Goal: Information Seeking & Learning: Learn about a topic

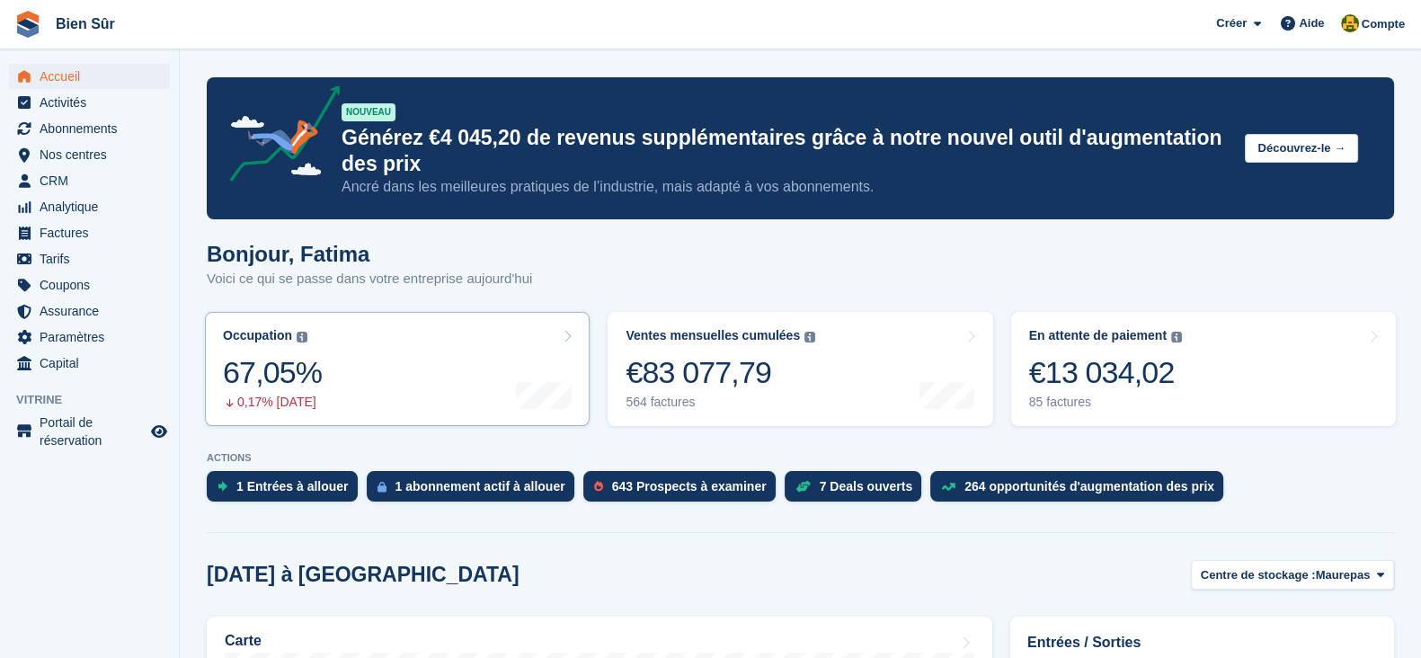
click at [396, 392] on link "Occupation Pourcentage de toutes les unités actuellement attribuées en termes d…" at bounding box center [397, 369] width 385 height 114
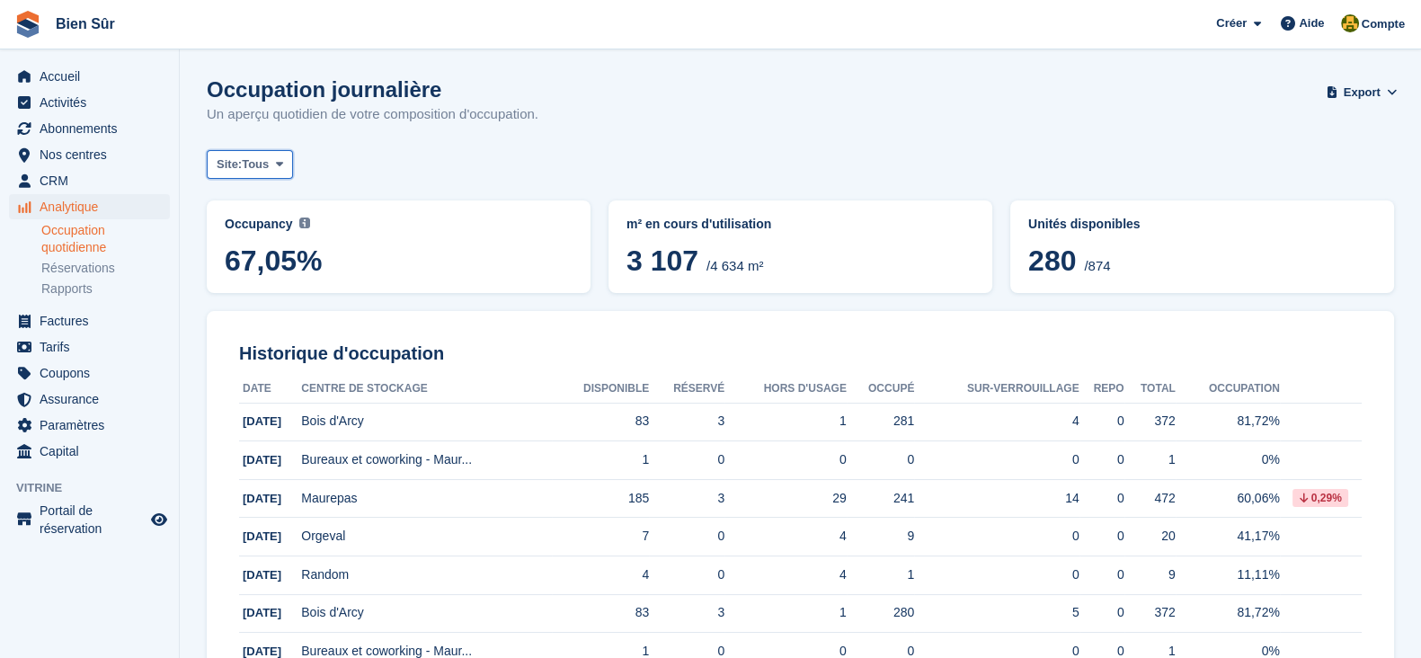
click at [274, 159] on span at bounding box center [279, 164] width 14 height 14
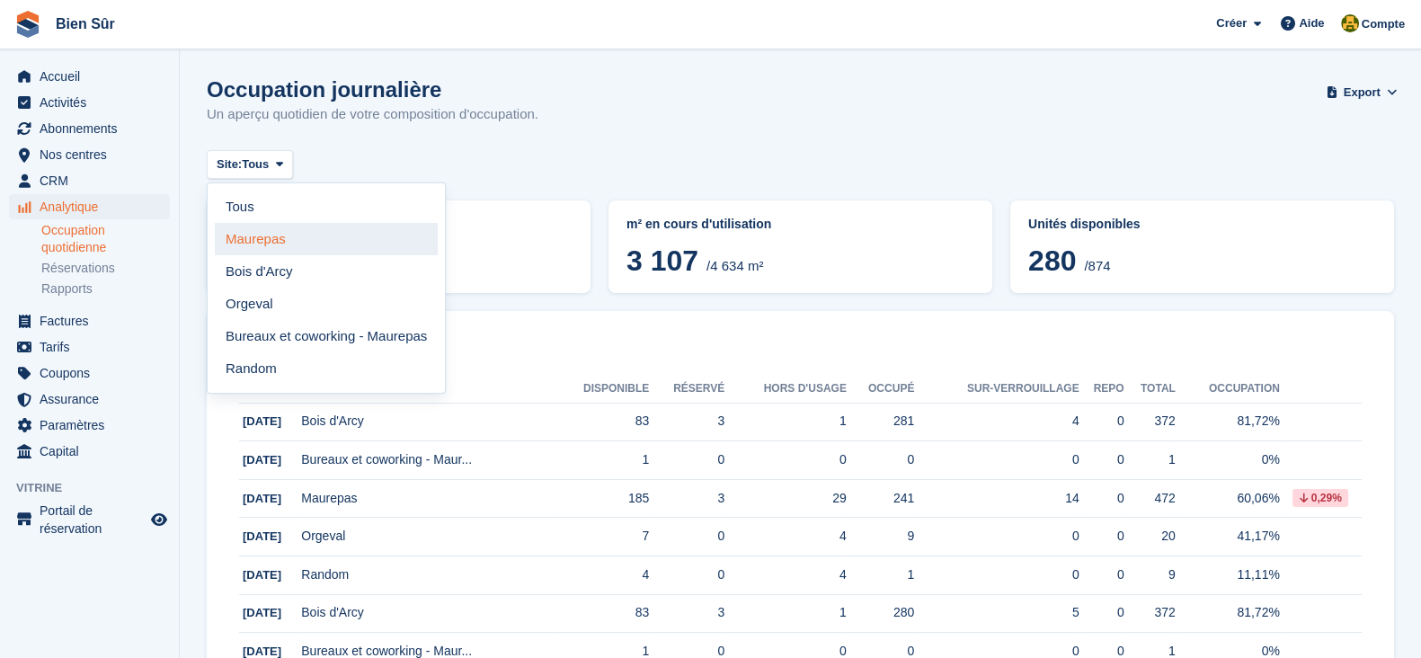
click at [302, 244] on link "Maurepas" at bounding box center [326, 239] width 223 height 32
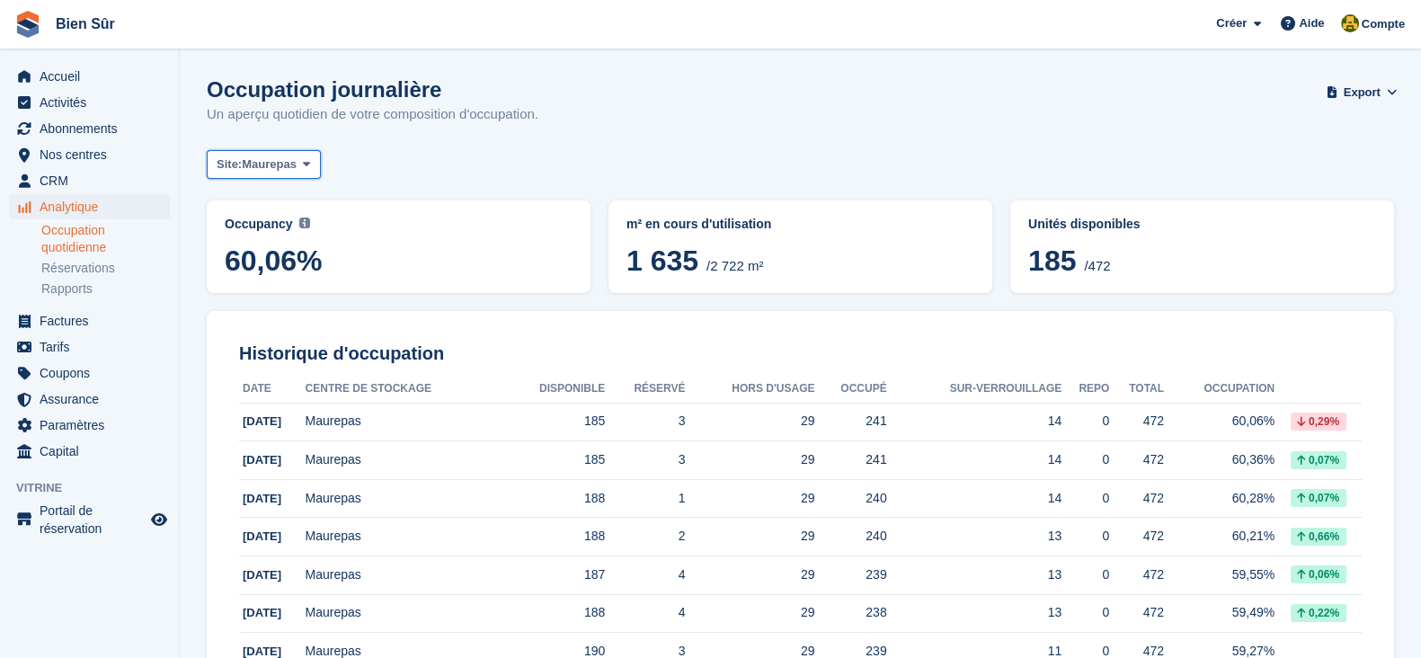
click at [252, 151] on button "Site: Maurepas" at bounding box center [264, 165] width 114 height 30
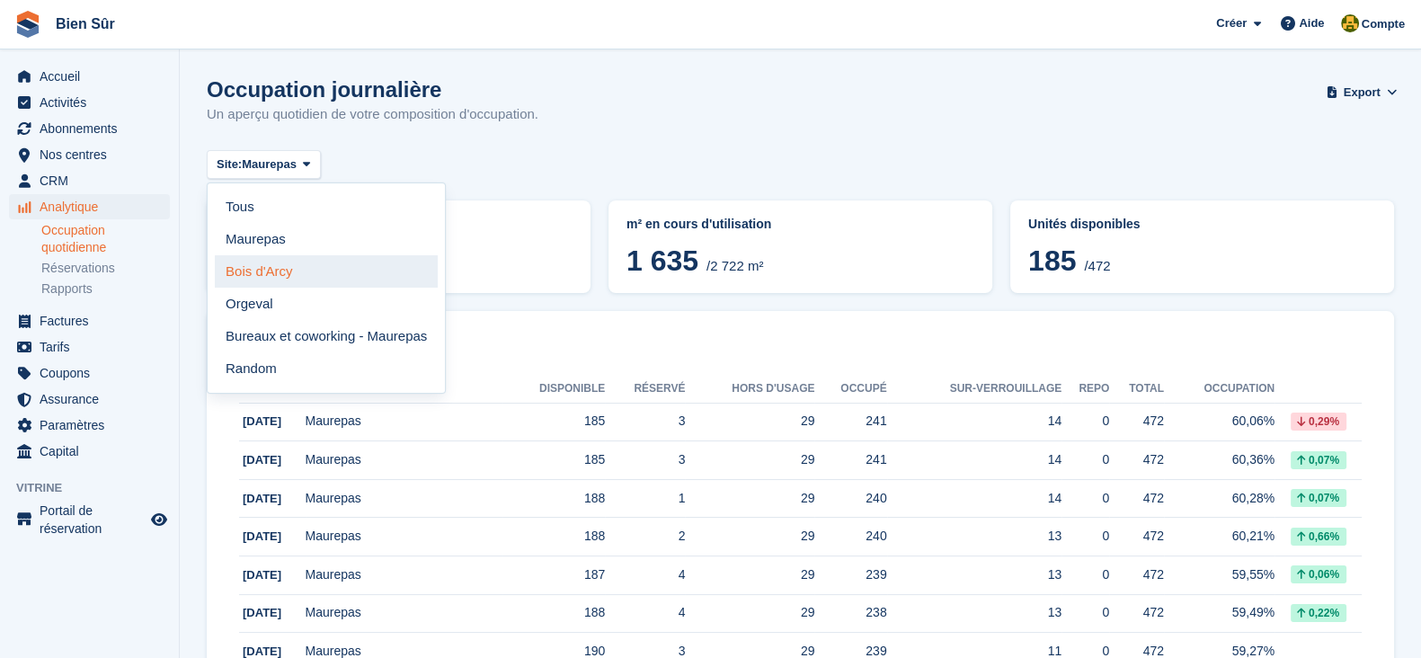
click at [297, 279] on link "Bois d'Arcy" at bounding box center [326, 271] width 223 height 32
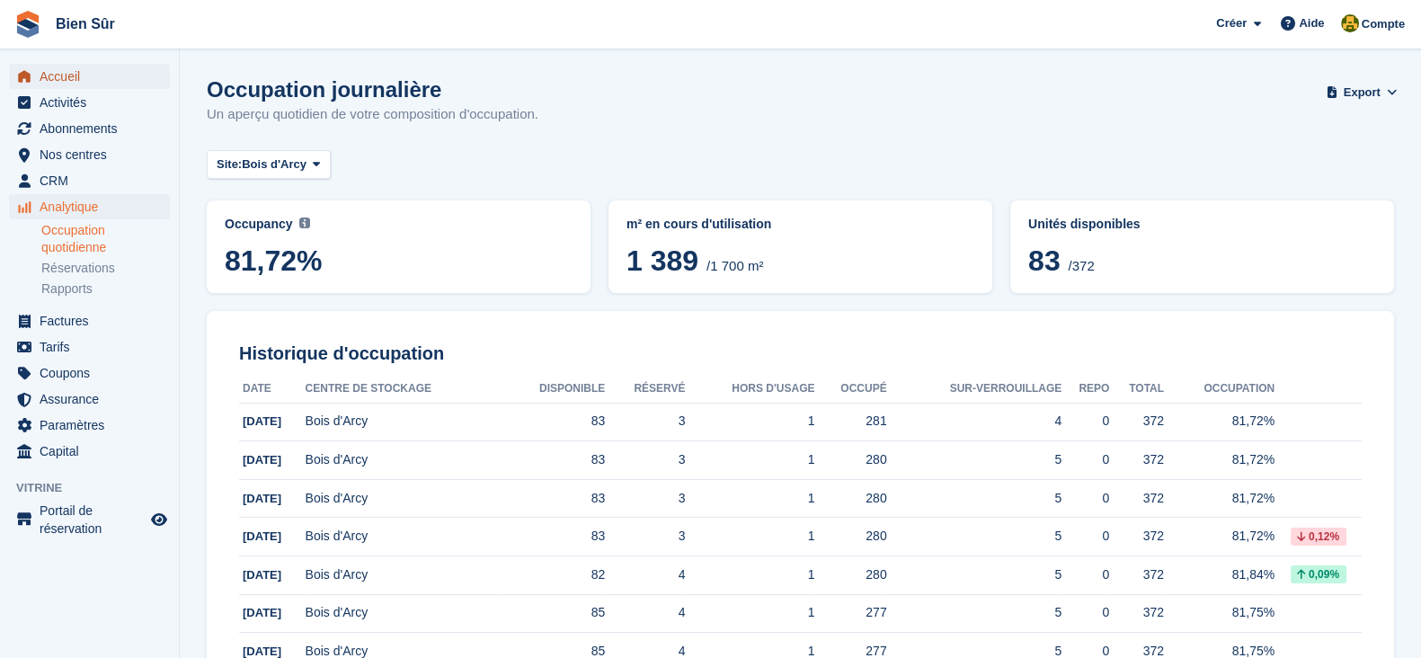
click at [91, 67] on span "Accueil" at bounding box center [94, 76] width 108 height 25
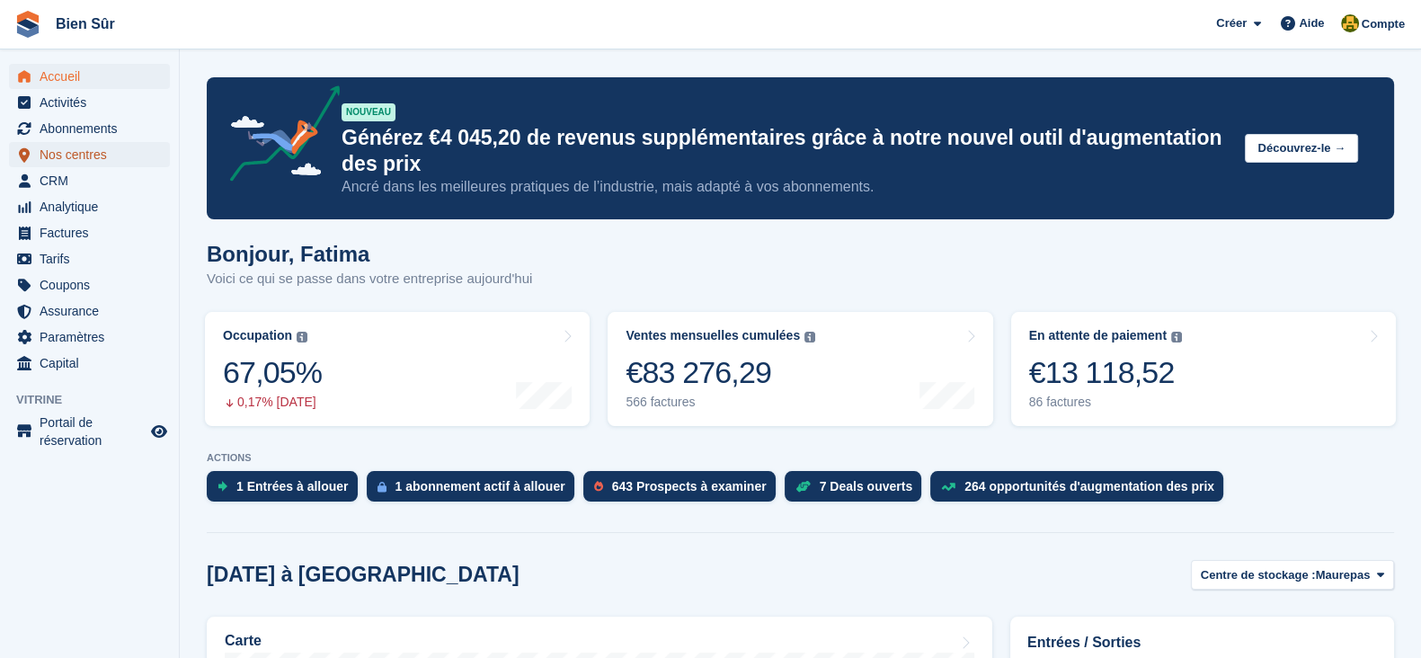
click at [86, 150] on span "Nos centres" at bounding box center [94, 154] width 108 height 25
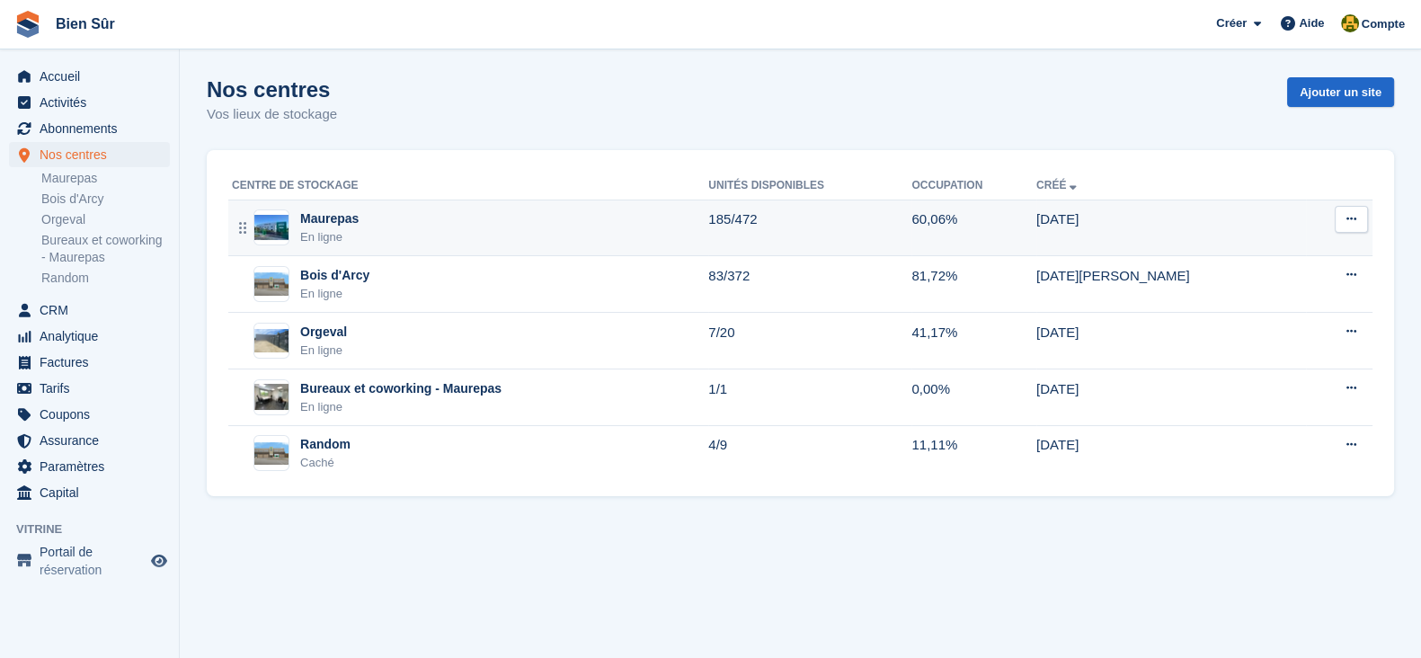
click at [542, 234] on div "Maurepas En ligne" at bounding box center [470, 227] width 476 height 37
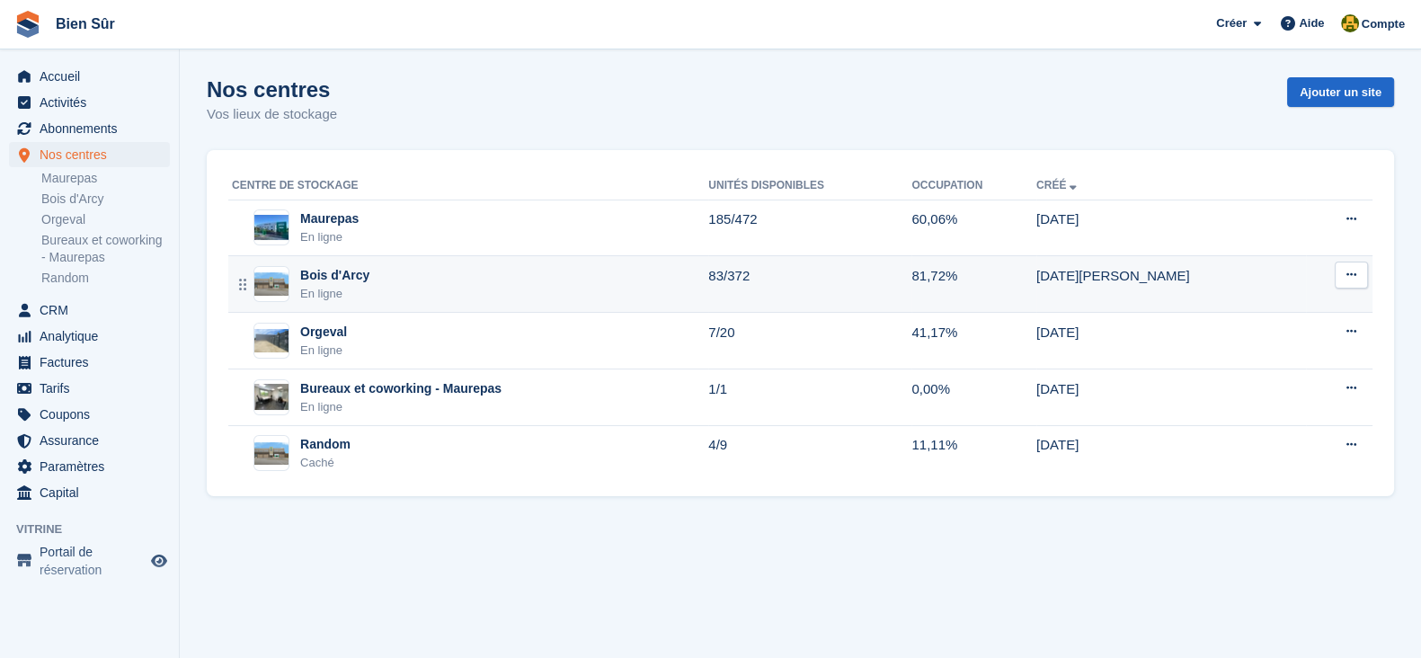
click at [368, 293] on div "Bois d'Arcy En ligne" at bounding box center [470, 284] width 476 height 37
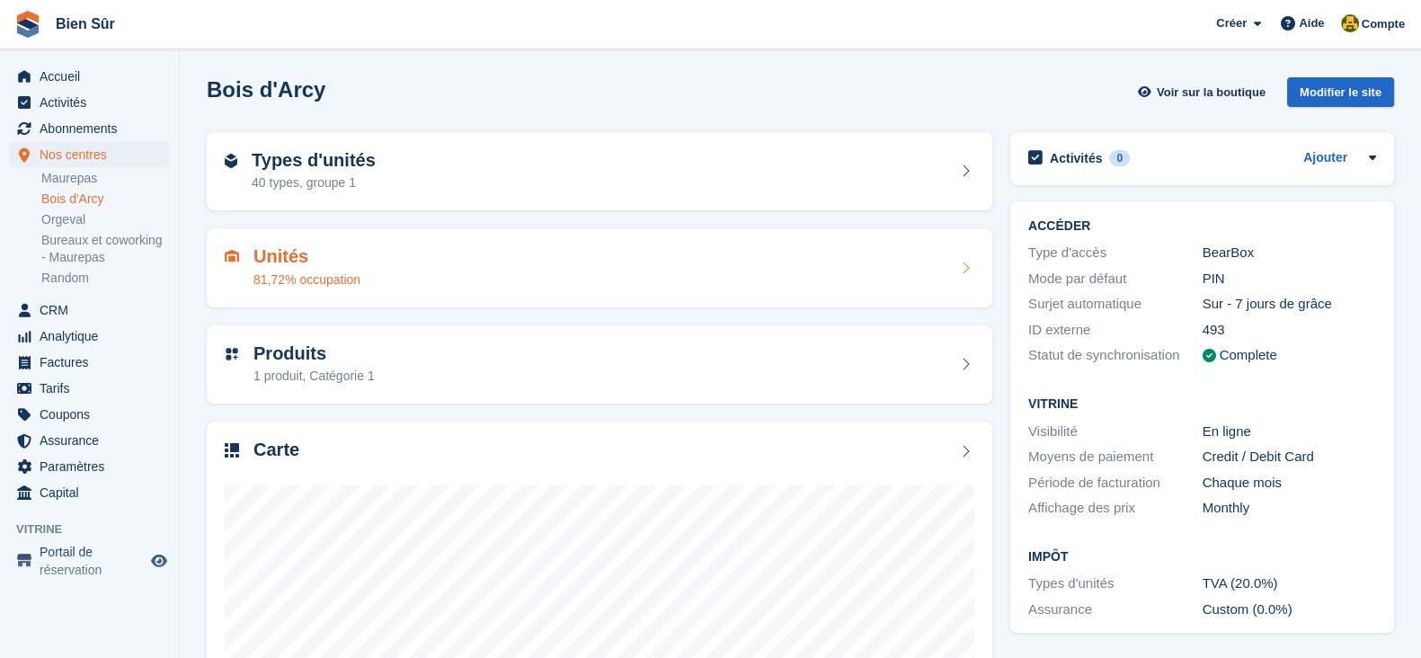
click at [282, 269] on div "Unités 81,72% occupation" at bounding box center [306, 267] width 107 height 43
click at [317, 163] on h2 "Types d'unités" at bounding box center [314, 160] width 124 height 21
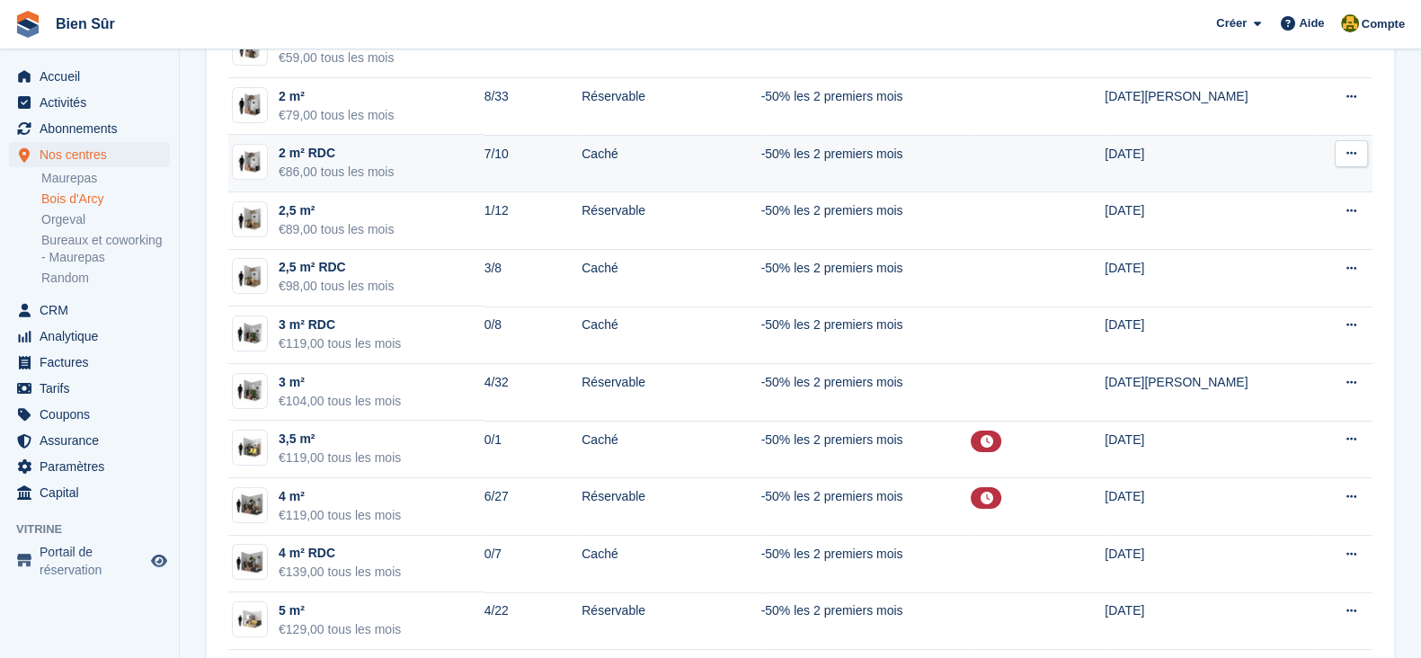
scroll to position [562, 0]
